Goal: Navigation & Orientation: Find specific page/section

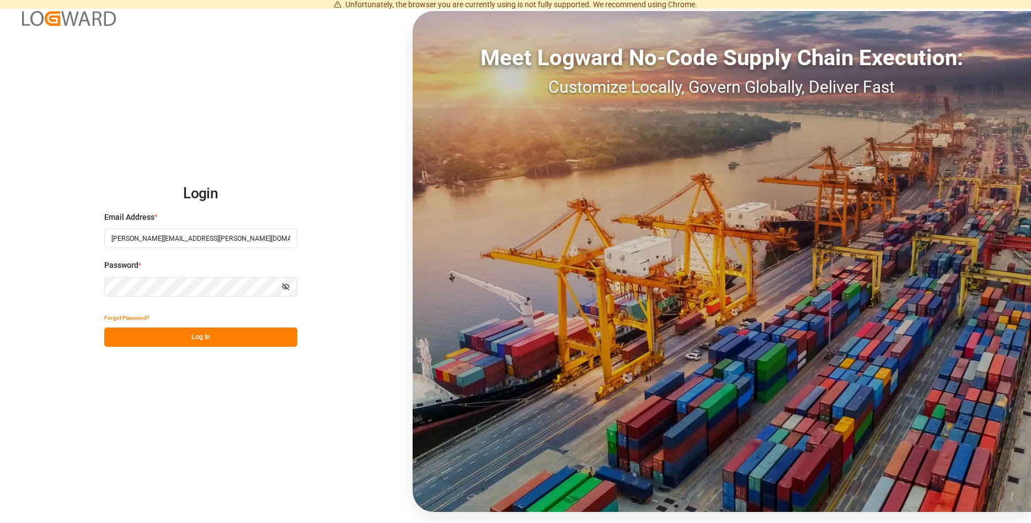
click at [214, 336] on button "Log In" at bounding box center [200, 336] width 193 height 19
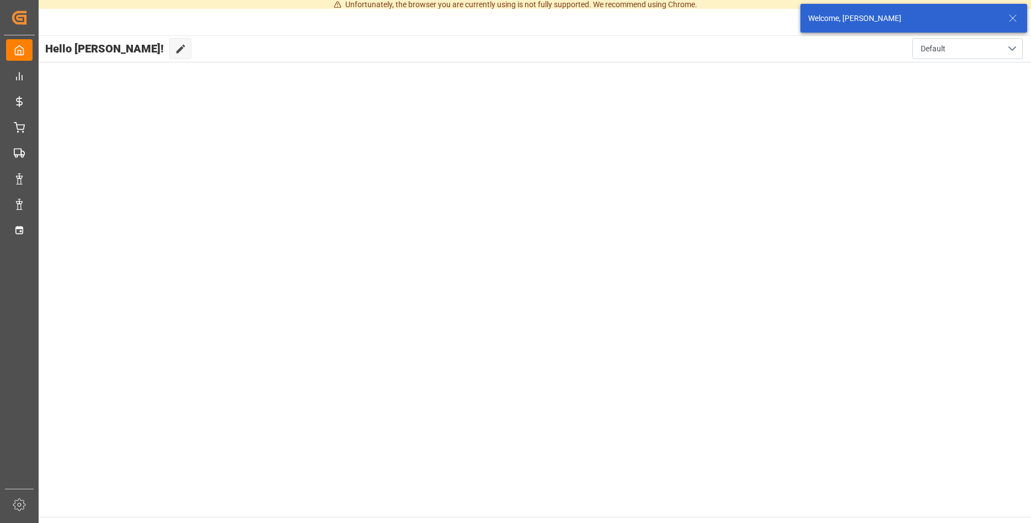
click at [1013, 19] on line at bounding box center [1013, 18] width 7 height 7
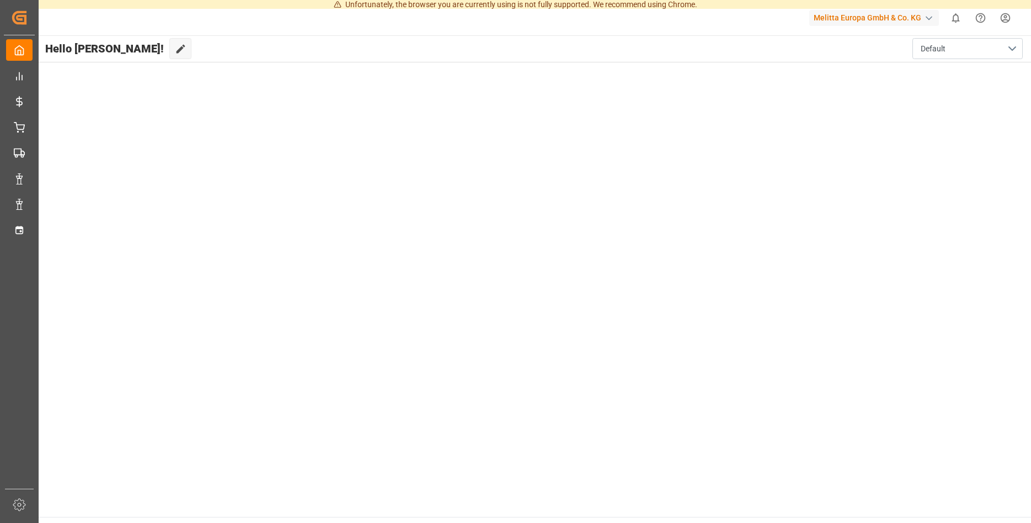
click at [265, 89] on main "Hello [PERSON_NAME]! Edit Cockpit Default" at bounding box center [534, 275] width 994 height 481
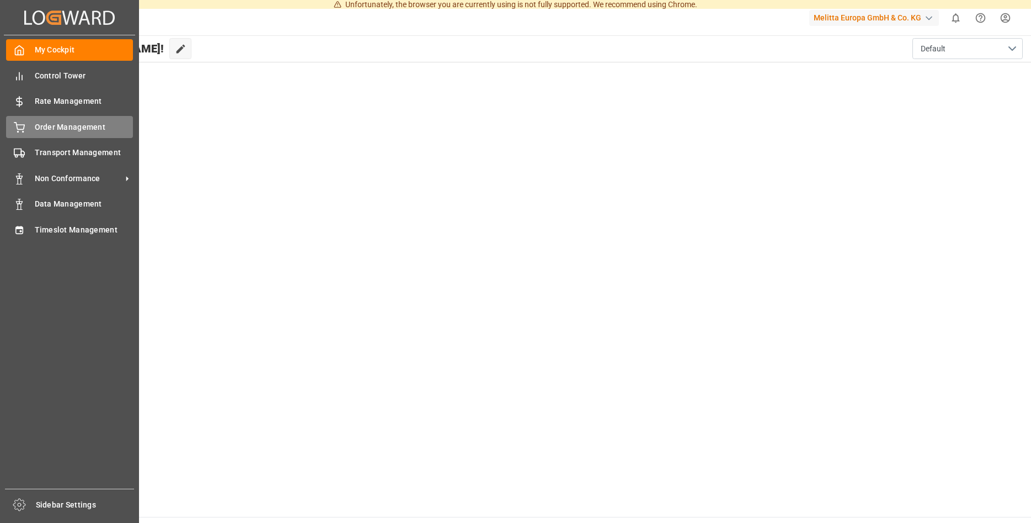
click at [92, 125] on span "Order Management" at bounding box center [84, 127] width 99 height 12
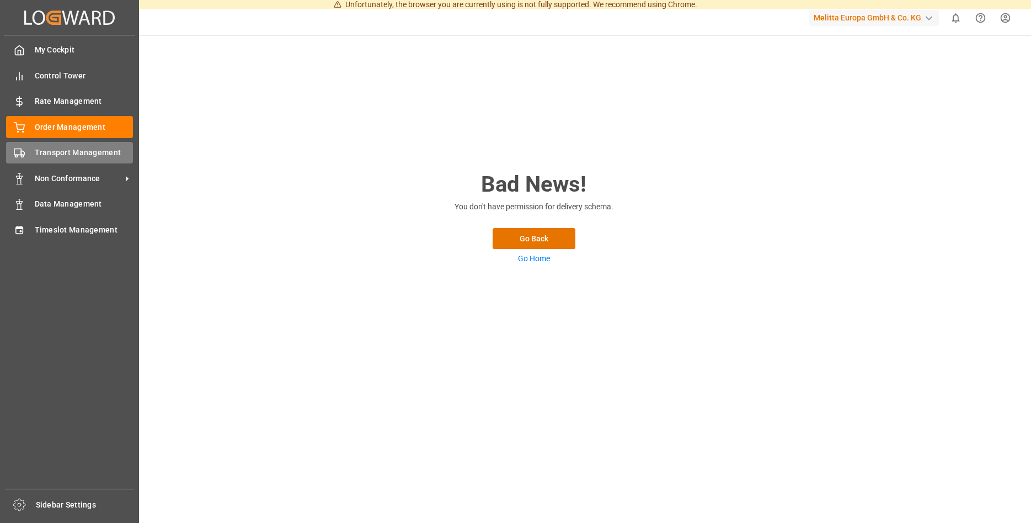
click at [78, 152] on span "Transport Management" at bounding box center [84, 153] width 99 height 12
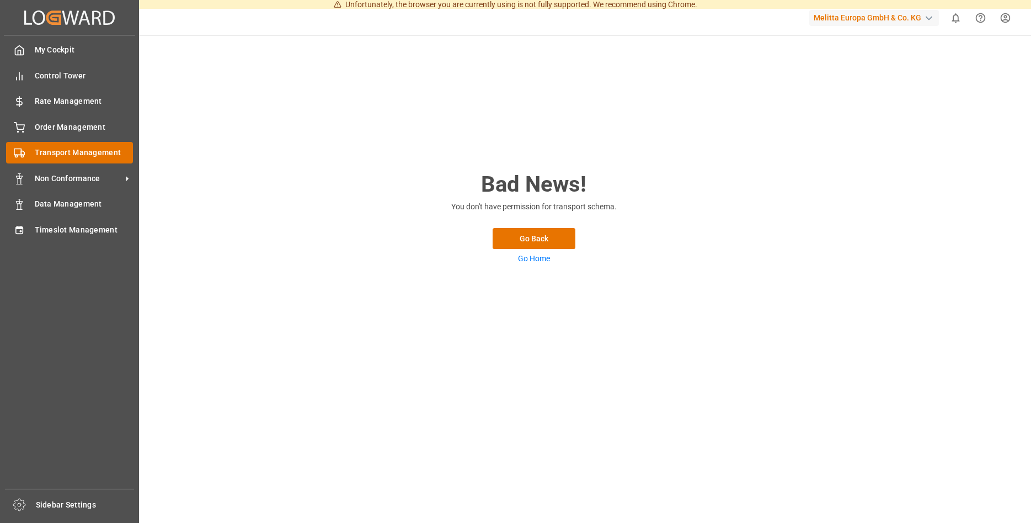
click at [78, 152] on span "Transport Management" at bounding box center [84, 153] width 99 height 12
click at [56, 50] on span "My Cockpit" at bounding box center [84, 50] width 99 height 12
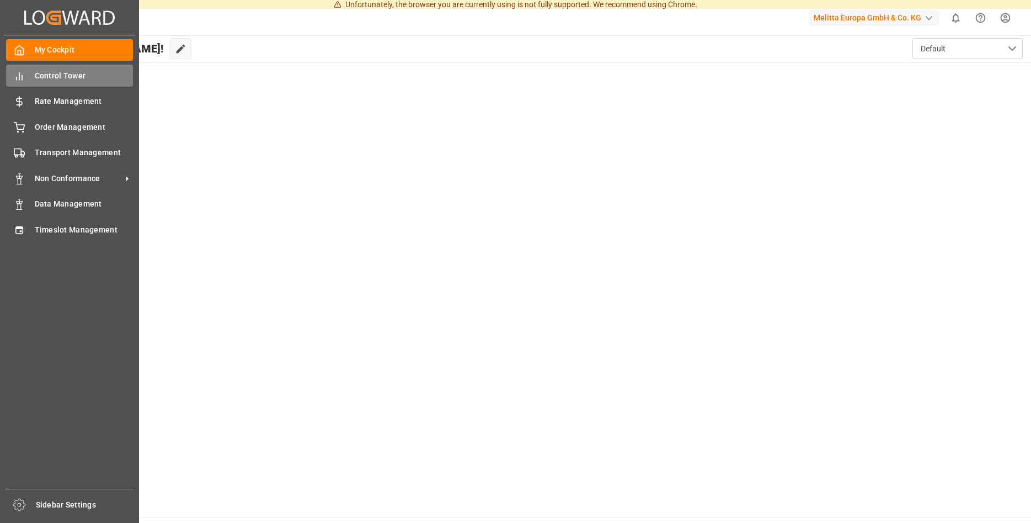
click at [86, 77] on span "Control Tower" at bounding box center [84, 76] width 99 height 12
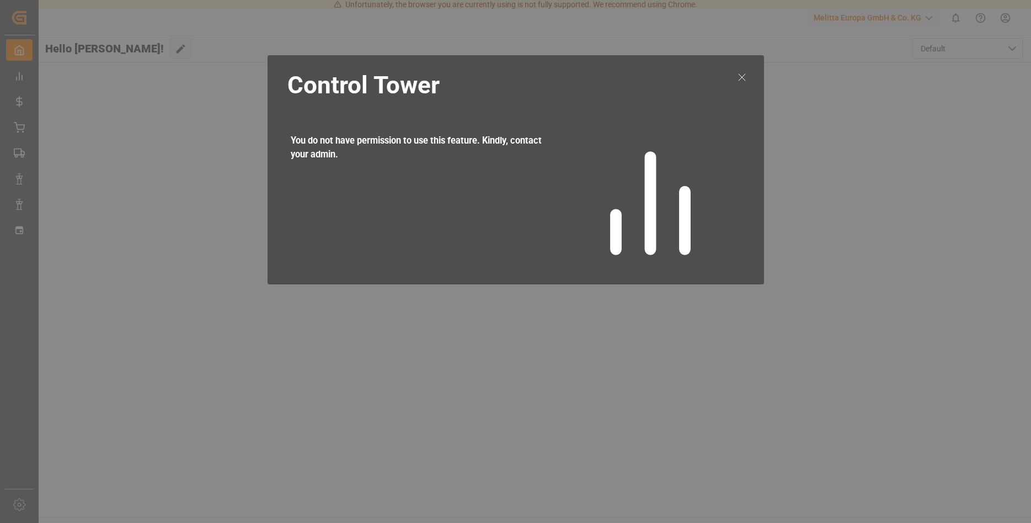
click at [741, 76] on line at bounding box center [742, 77] width 7 height 7
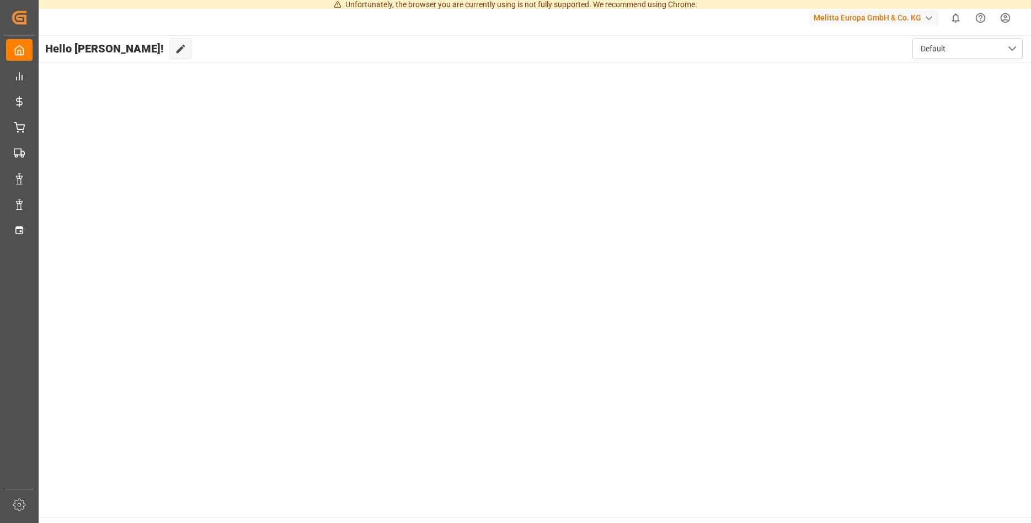
click at [888, 19] on div "Melitta Europa GmbH & Co. KG" at bounding box center [875, 18] width 130 height 16
click at [464, 155] on html "Unfortunately, the browser you are currently using is not fully supported. We r…" at bounding box center [515, 261] width 1031 height 523
click at [986, 50] on button "Default" at bounding box center [968, 48] width 110 height 21
